Goal: Information Seeking & Learning: Learn about a topic

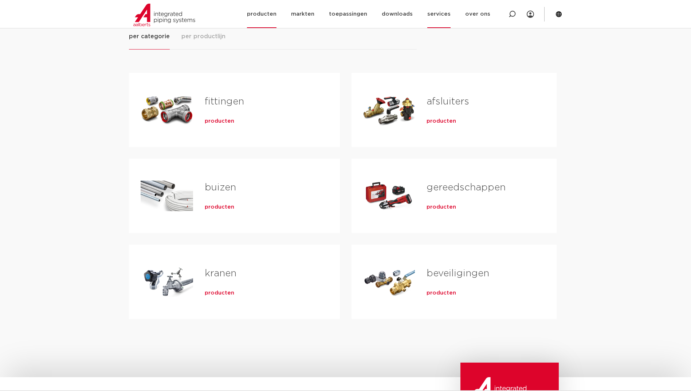
scroll to position [109, 0]
click at [214, 121] on span "producten" at bounding box center [220, 120] width 30 height 7
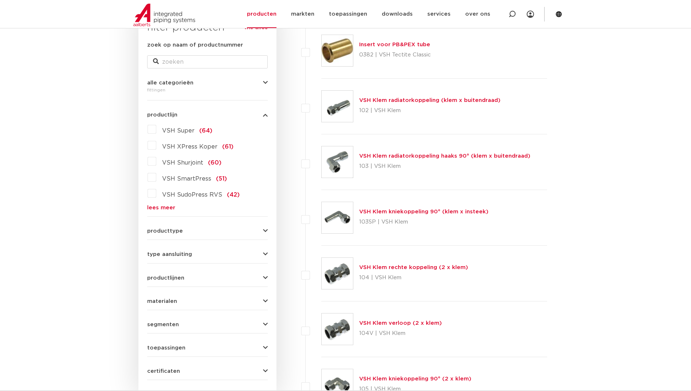
click at [170, 205] on link "lees meer" at bounding box center [207, 207] width 121 height 5
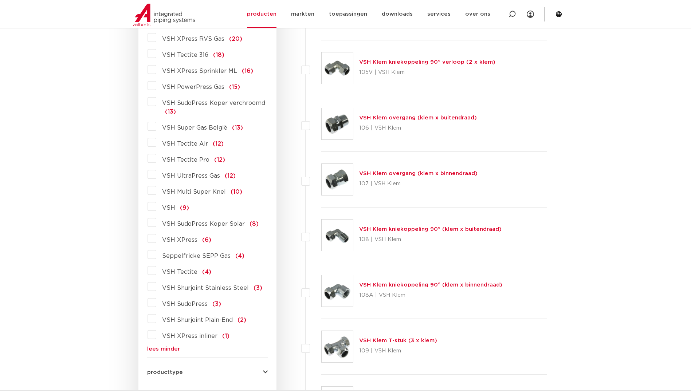
scroll to position [572, 0]
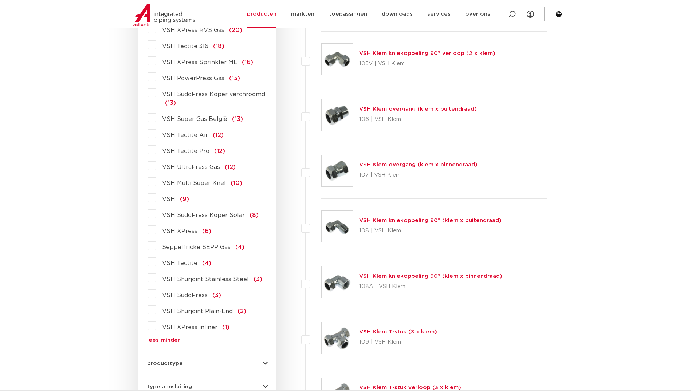
click at [156, 293] on label "VSH SudoPress (3)" at bounding box center [188, 294] width 65 height 12
click at [0, 0] on input "VSH SudoPress (3)" at bounding box center [0, 0] width 0 height 0
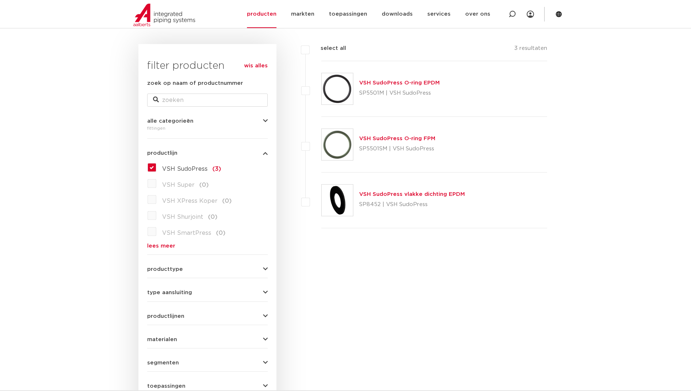
scroll to position [84, 0]
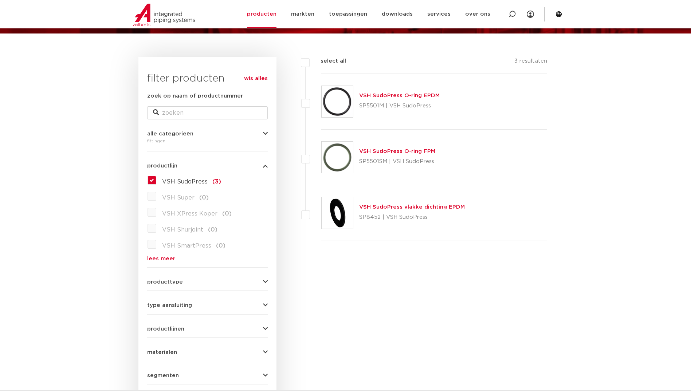
click at [156, 181] on label "VSH SudoPress (3)" at bounding box center [188, 180] width 65 height 12
click at [0, 0] on input "VSH SudoPress (3)" at bounding box center [0, 0] width 0 height 0
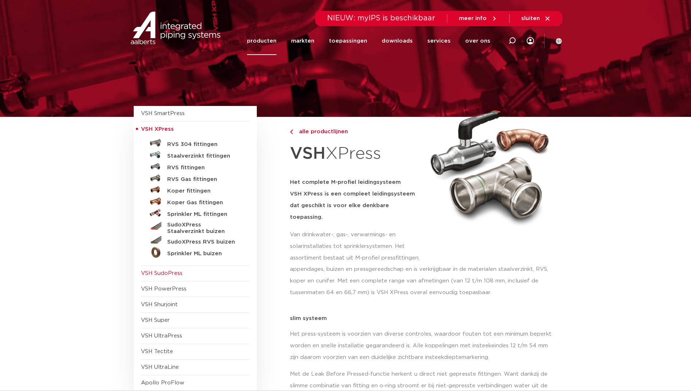
click at [172, 271] on span "VSH SudoPress" at bounding box center [162, 273] width 42 height 5
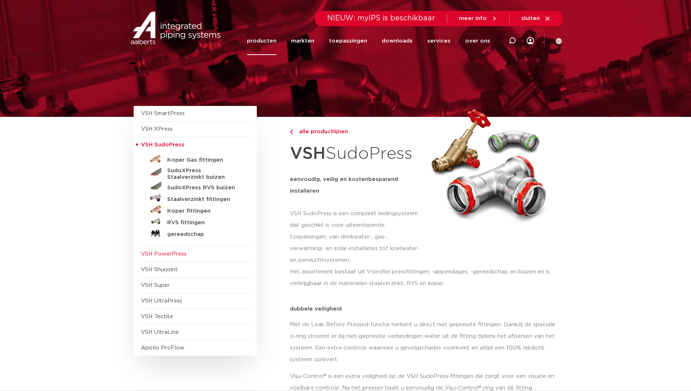
click at [181, 257] on span "VSH PowerPress" at bounding box center [195, 255] width 109 height 16
click at [180, 254] on span "VSH PowerPress" at bounding box center [164, 253] width 46 height 5
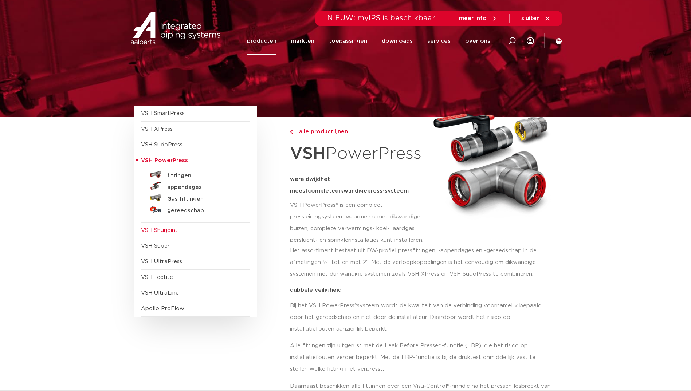
click at [199, 229] on span "VSH Shurjoint" at bounding box center [195, 231] width 109 height 16
click at [163, 228] on span "VSH Shurjoint" at bounding box center [159, 230] width 37 height 5
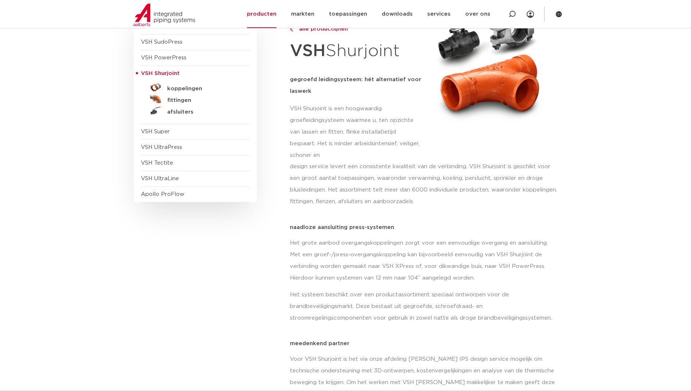
scroll to position [109, 0]
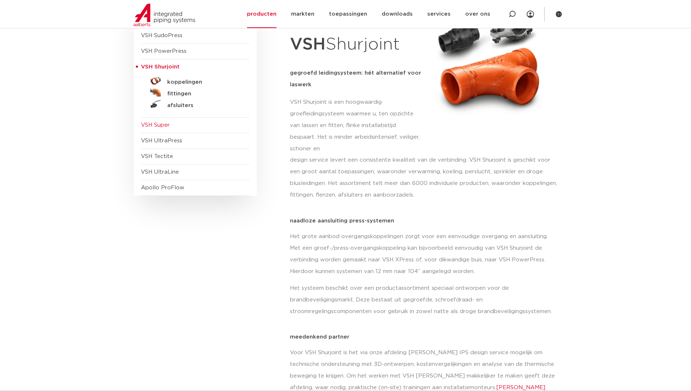
click at [158, 121] on span "VSH Super" at bounding box center [195, 126] width 109 height 16
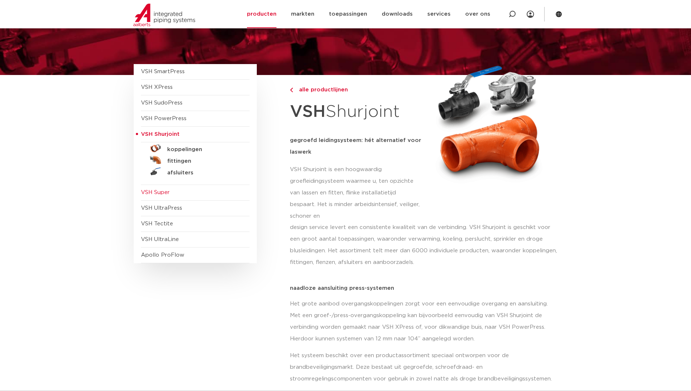
scroll to position [36, 0]
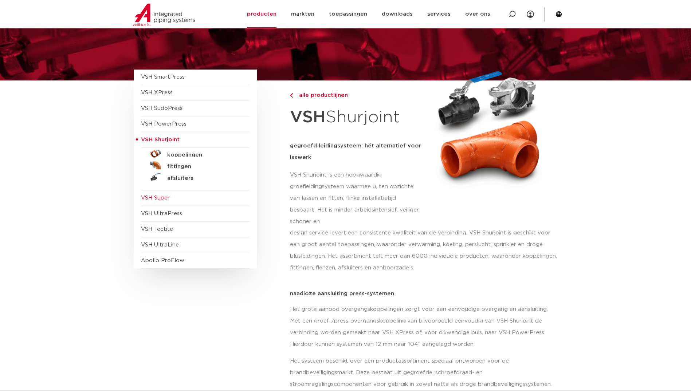
click at [165, 195] on span "VSH Super" at bounding box center [155, 197] width 29 height 5
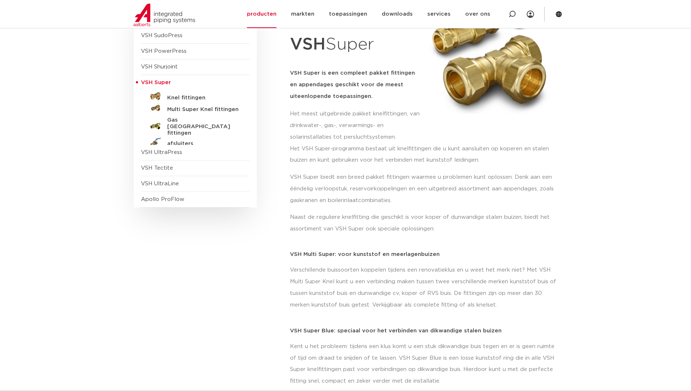
scroll to position [73, 0]
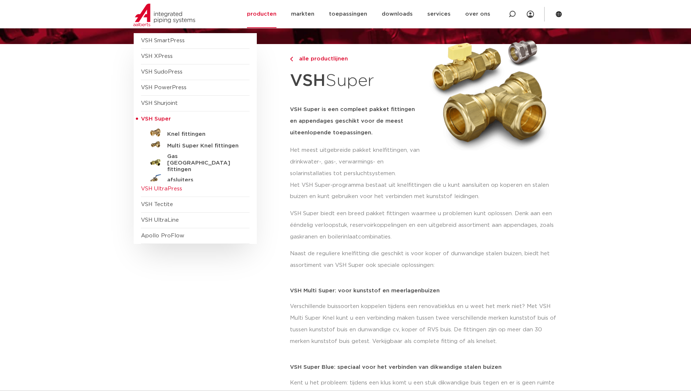
click at [164, 191] on span "VSH UltraPress" at bounding box center [161, 188] width 41 height 5
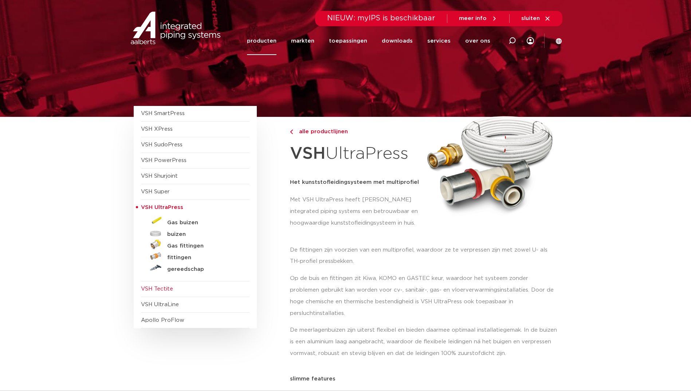
click at [154, 290] on span "VSH Tectite" at bounding box center [157, 288] width 32 height 5
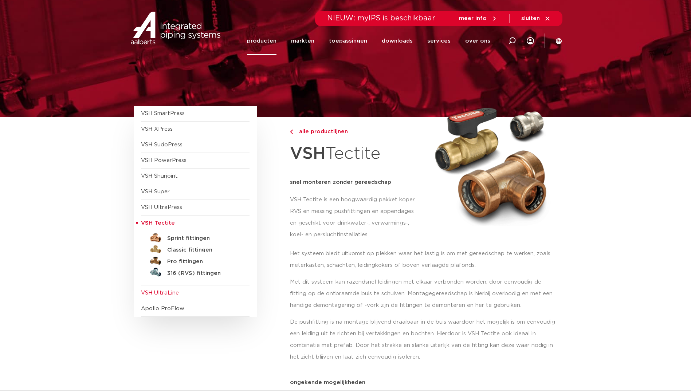
click at [174, 294] on span "VSH UltraLine" at bounding box center [160, 292] width 38 height 5
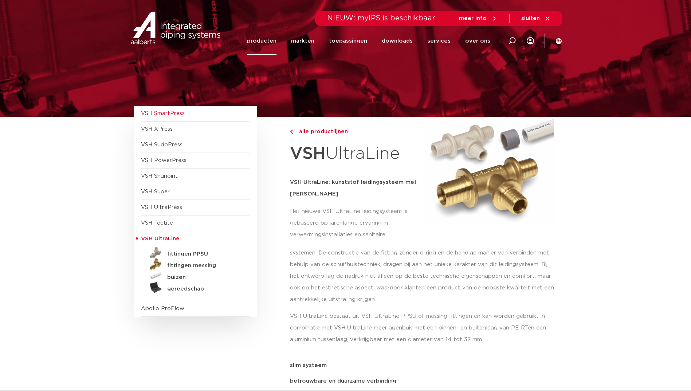
click at [154, 115] on span "VSH SmartPress" at bounding box center [163, 113] width 44 height 5
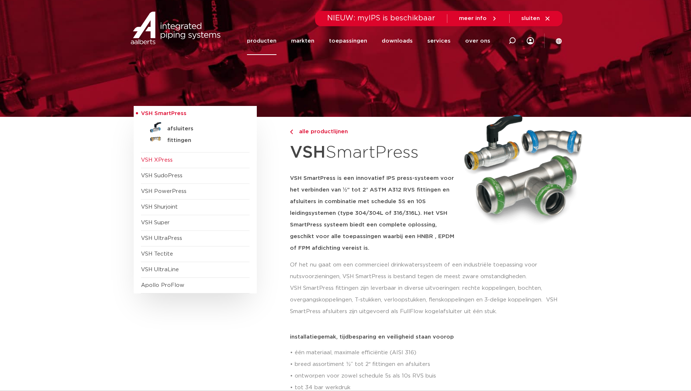
click at [172, 161] on span "VSH XPress" at bounding box center [157, 159] width 32 height 5
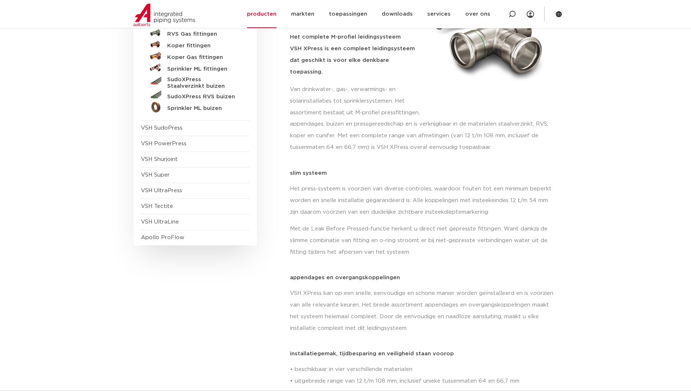
scroll to position [146, 0]
click at [168, 219] on span "VSH UltraLine" at bounding box center [160, 221] width 38 height 5
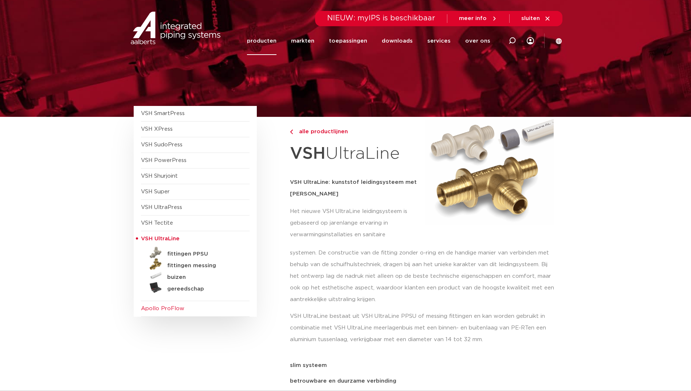
click at [165, 309] on span "Apollo ProFlow" at bounding box center [162, 308] width 43 height 5
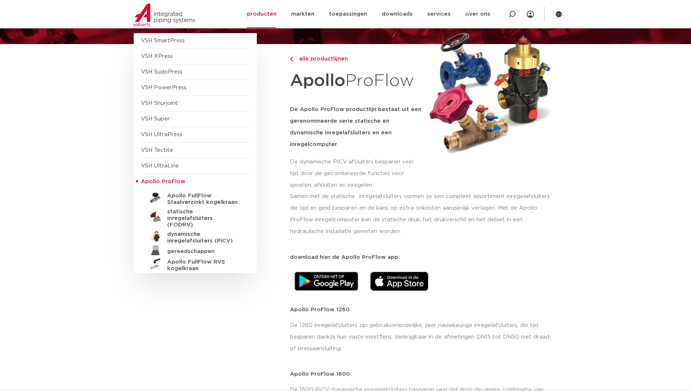
scroll to position [146, 0]
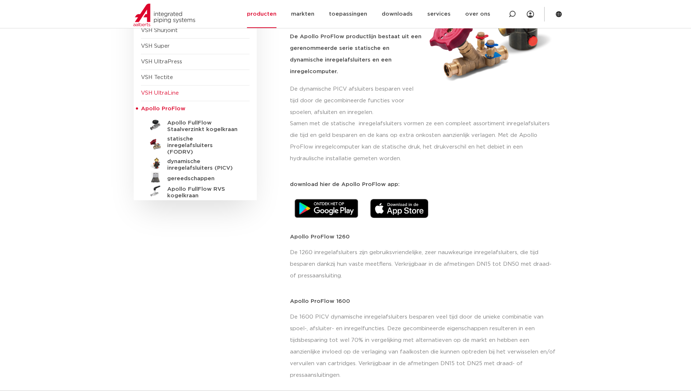
click at [163, 91] on span "VSH UltraLine" at bounding box center [160, 92] width 38 height 5
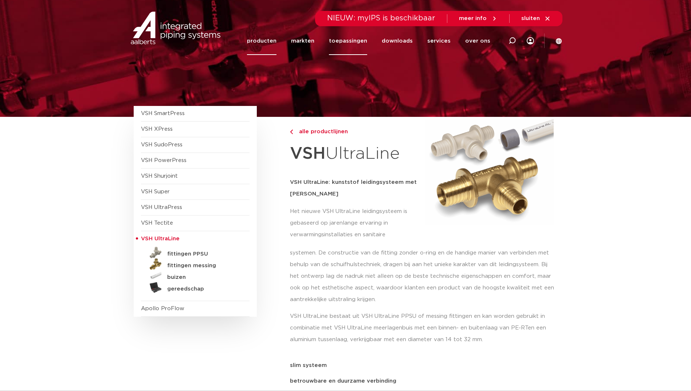
click at [347, 38] on link "toepassingen" at bounding box center [348, 41] width 38 height 28
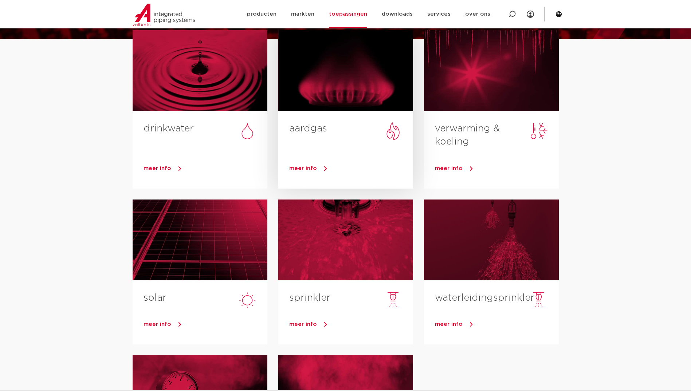
scroll to position [36, 0]
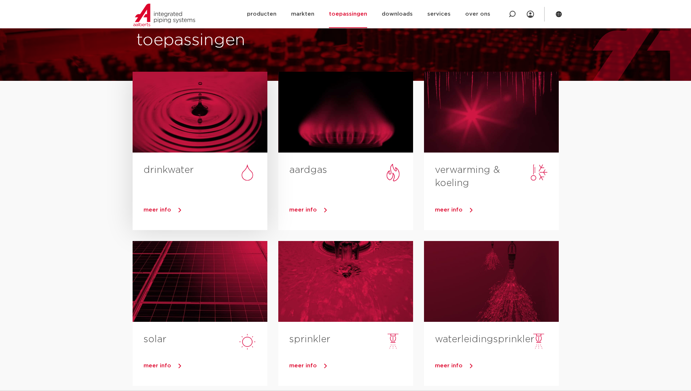
click at [208, 188] on div "drinkwater" at bounding box center [200, 173] width 135 height 41
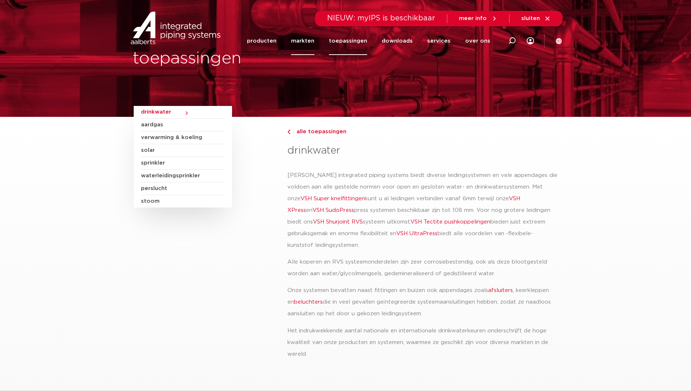
click at [308, 38] on link "markten" at bounding box center [302, 41] width 23 height 28
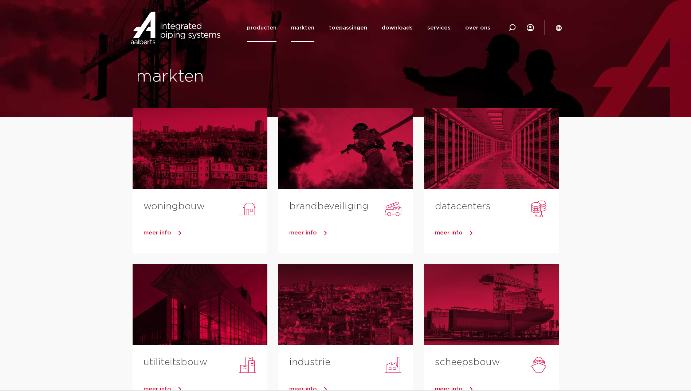
click at [276, 20] on link "producten" at bounding box center [262, 28] width 30 height 28
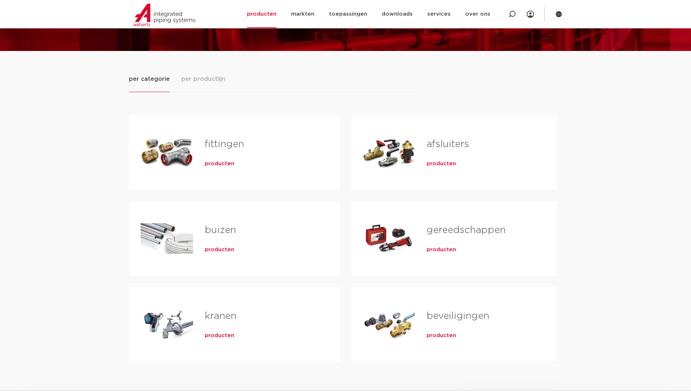
scroll to position [73, 0]
